Goal: Communication & Community: Answer question/provide support

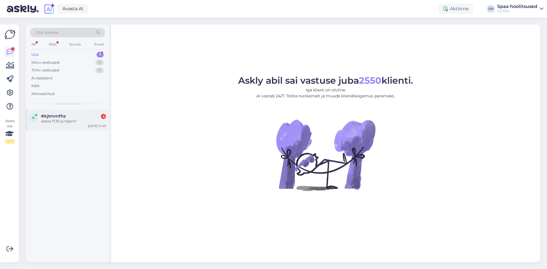
click at [62, 120] on div "alates 17.30 ja hiljem?" at bounding box center [73, 121] width 65 height 5
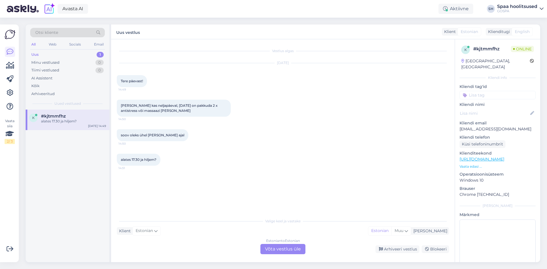
click at [282, 249] on div "Estonian to Estonian Võta vestlus üle" at bounding box center [283, 249] width 45 height 10
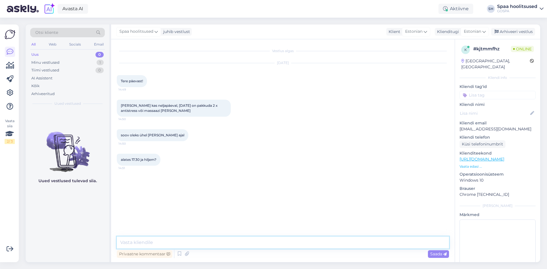
click at [266, 245] on textarea at bounding box center [283, 243] width 332 height 12
type textarea "Tere. Neljapäeval on meil hiliseim vaba aeg kell 15:00 pakkuda"
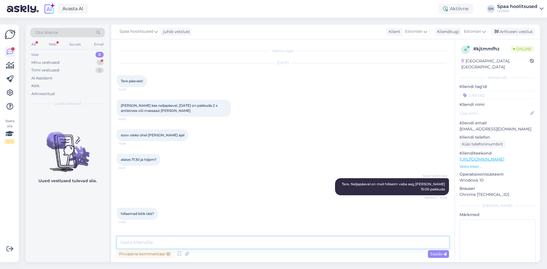
scroll to position [93, 0]
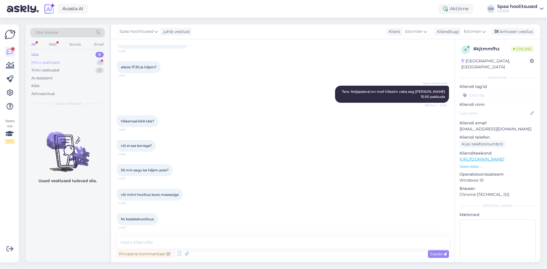
click at [62, 62] on div "Minu vestlused 1" at bounding box center [67, 63] width 75 height 8
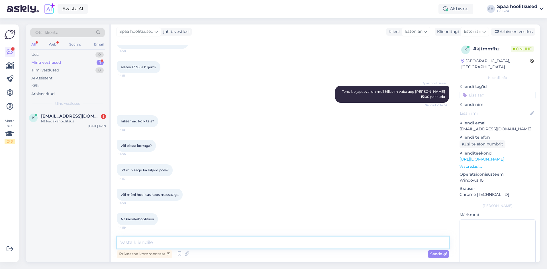
click at [165, 243] on textarea at bounding box center [283, 243] width 332 height 12
click at [175, 244] on textarea "Hiljem on meil pakkuda 17:00 näohoolitsus või 18:00 30min massaaž" at bounding box center [283, 243] width 332 height 12
type textarea "Hiljem on meil pakkuda 17:00 üks näohoolitsus või 18:00 üks 30min massaaž"
click at [433, 255] on span "Saada" at bounding box center [438, 254] width 17 height 5
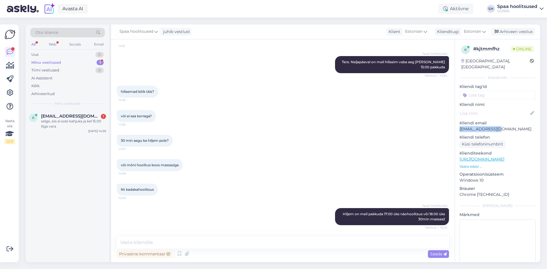
drag, startPoint x: 460, startPoint y: 123, endPoint x: 501, endPoint y: 124, distance: 41.1
click at [501, 126] on p "kajavoo@gmail.com" at bounding box center [498, 129] width 76 height 6
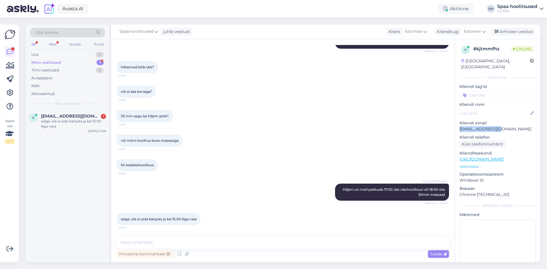
copy p "kajavoo@gmail.com"
click at [166, 242] on textarea at bounding box center [283, 243] width 332 height 12
type textarea "V"
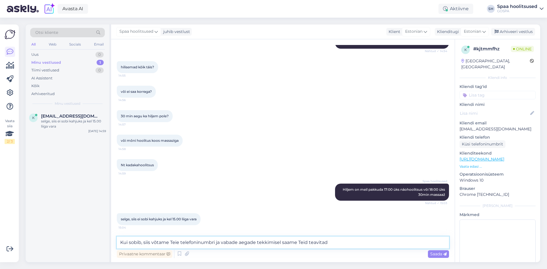
type textarea "Kui sobib, siis võtame Teie telefoninumbri ja vabade aegade tekkimisel saame Te…"
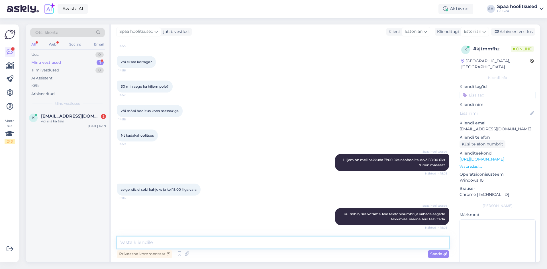
scroll to position [225, 0]
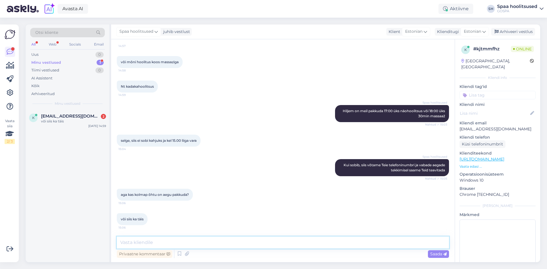
click at [186, 241] on textarea at bounding box center [283, 243] width 332 height 12
type textarea "h"
type textarea "Homme saame 2 massaaži pakkuda algusega kell 18:00"
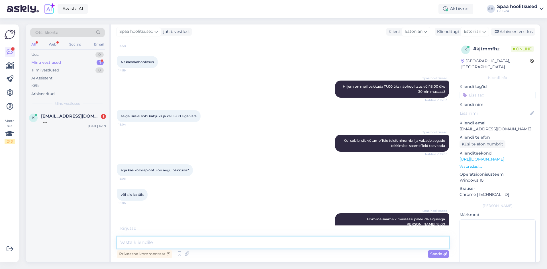
scroll to position [275, 0]
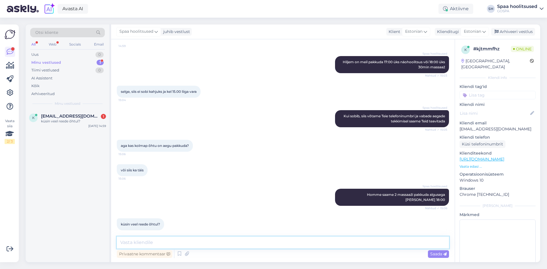
click at [184, 241] on textarea at bounding box center [283, 243] width 332 height 12
type textarea "Reedel 60min massaaži saame pakkuda viimase aja 17:15 algusega, kahele samal aj…"
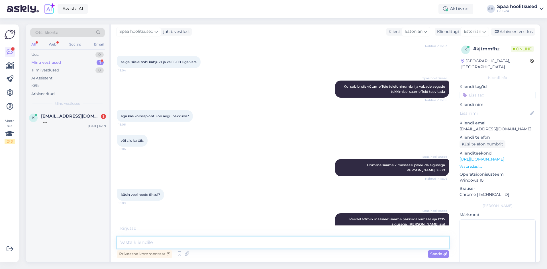
scroll to position [378, 0]
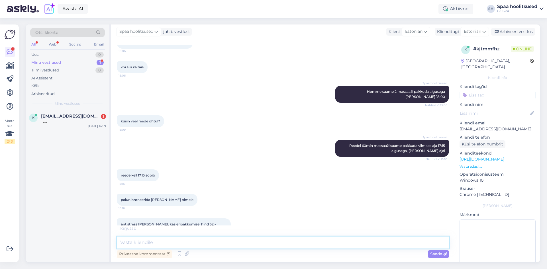
click at [213, 242] on textarea at bounding box center [283, 243] width 332 height 12
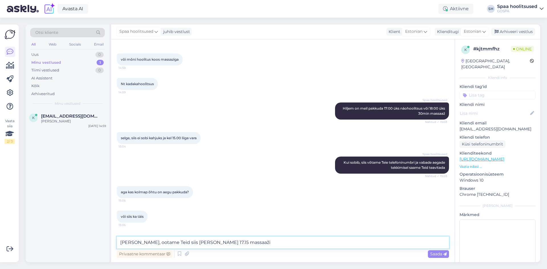
scroll to position [402, 0]
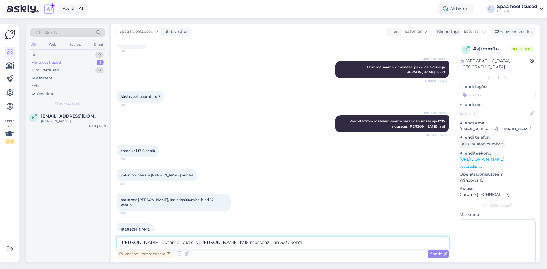
type textarea "Väga kena, ootame Teid siis reedel kell 17.15 massaaži, jah 52€ kehtib"
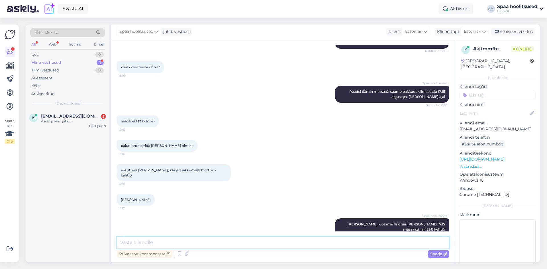
scroll to position [481, 0]
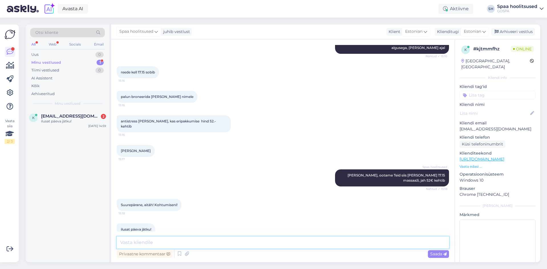
click at [190, 243] on textarea at bounding box center [283, 243] width 332 height 12
type textarea "Kohtumiseni!"
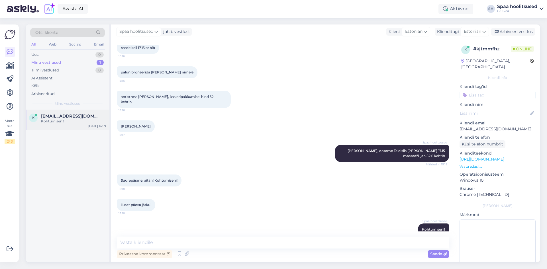
click at [80, 119] on span "kajavoo@gmail.com" at bounding box center [70, 116] width 59 height 5
click at [520, 31] on div "Arhiveeri vestlus" at bounding box center [513, 32] width 44 height 8
